Goal: Task Accomplishment & Management: Manage account settings

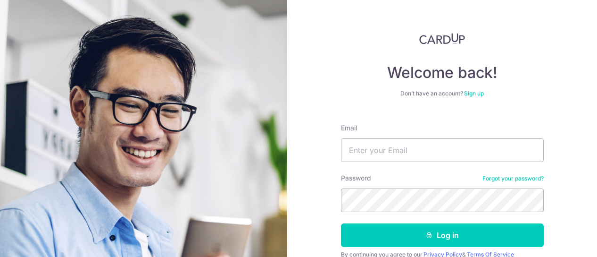
type input "[PERSON_NAME][EMAIL_ADDRESS][DOMAIN_NAME]"
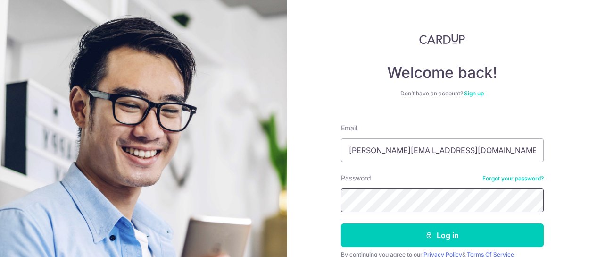
click at [341, 223] on button "Log in" at bounding box center [442, 235] width 203 height 24
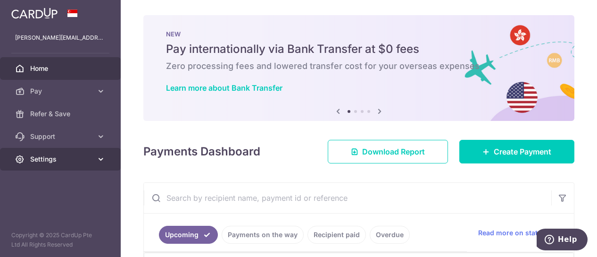
click at [67, 156] on span "Settings" at bounding box center [61, 158] width 62 height 9
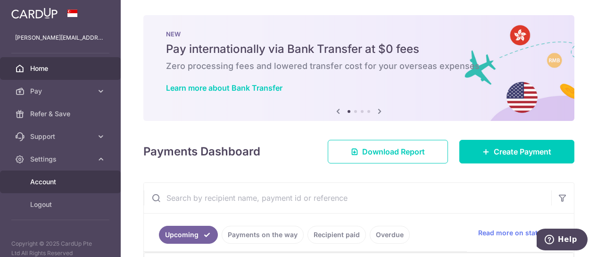
click at [57, 174] on link "Account" at bounding box center [60, 181] width 121 height 23
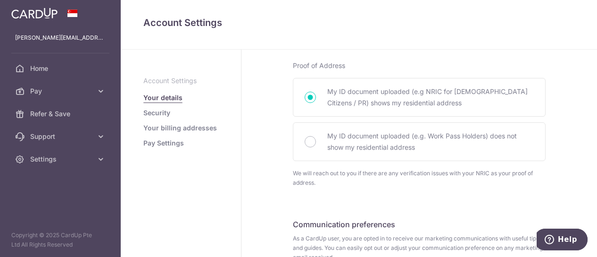
scroll to position [668, 0]
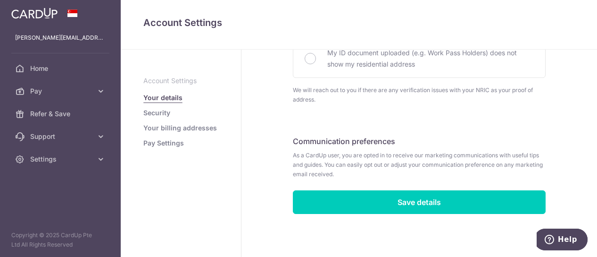
drag, startPoint x: 592, startPoint y: 74, endPoint x: 21, endPoint y: 2, distance: 575.5
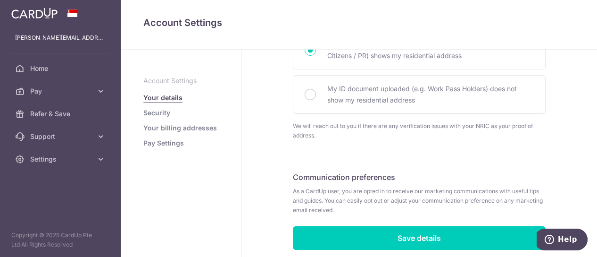
scroll to position [630, 0]
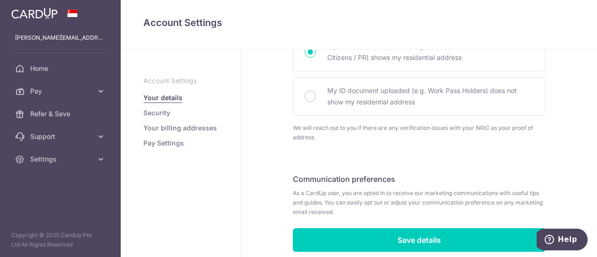
click at [166, 111] on link "Security" at bounding box center [156, 112] width 27 height 9
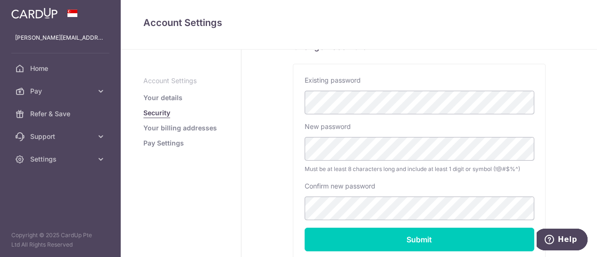
scroll to position [211, 0]
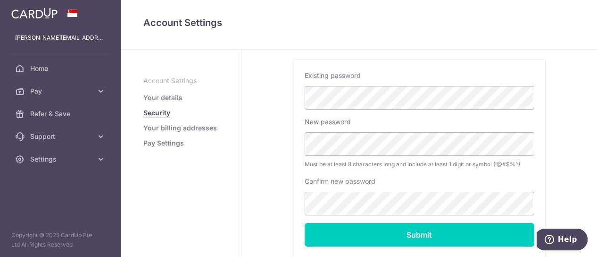
click at [208, 125] on link "Your billing addresses" at bounding box center [180, 127] width 74 height 9
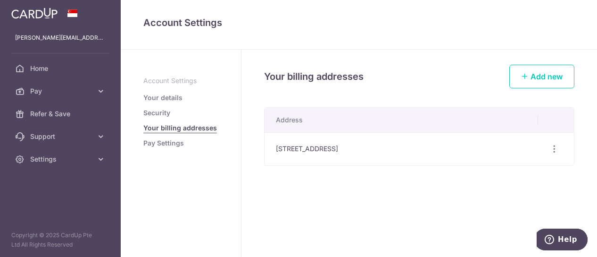
click at [149, 145] on link "Pay Settings" at bounding box center [163, 142] width 41 height 9
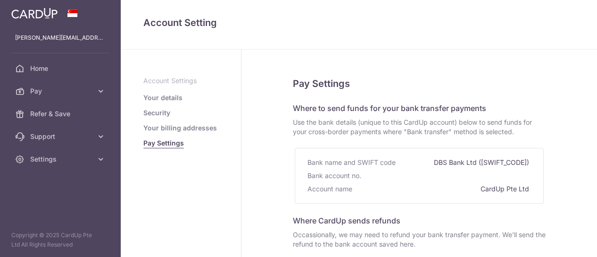
select select
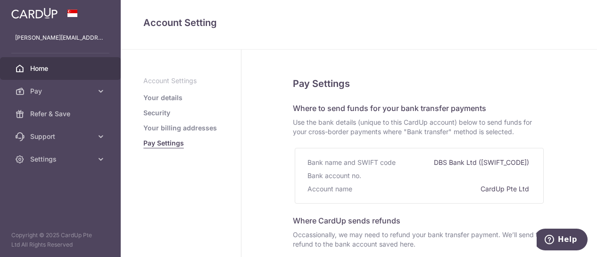
click at [53, 69] on span "Home" at bounding box center [61, 68] width 62 height 9
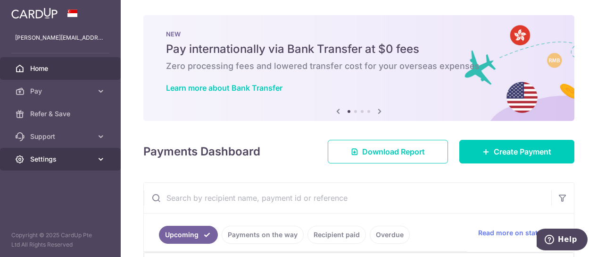
click at [54, 158] on span "Settings" at bounding box center [61, 158] width 62 height 9
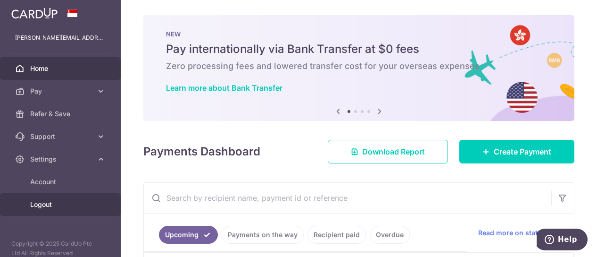
click at [36, 199] on span "Logout" at bounding box center [61, 203] width 62 height 9
